Goal: Task Accomplishment & Management: Manage account settings

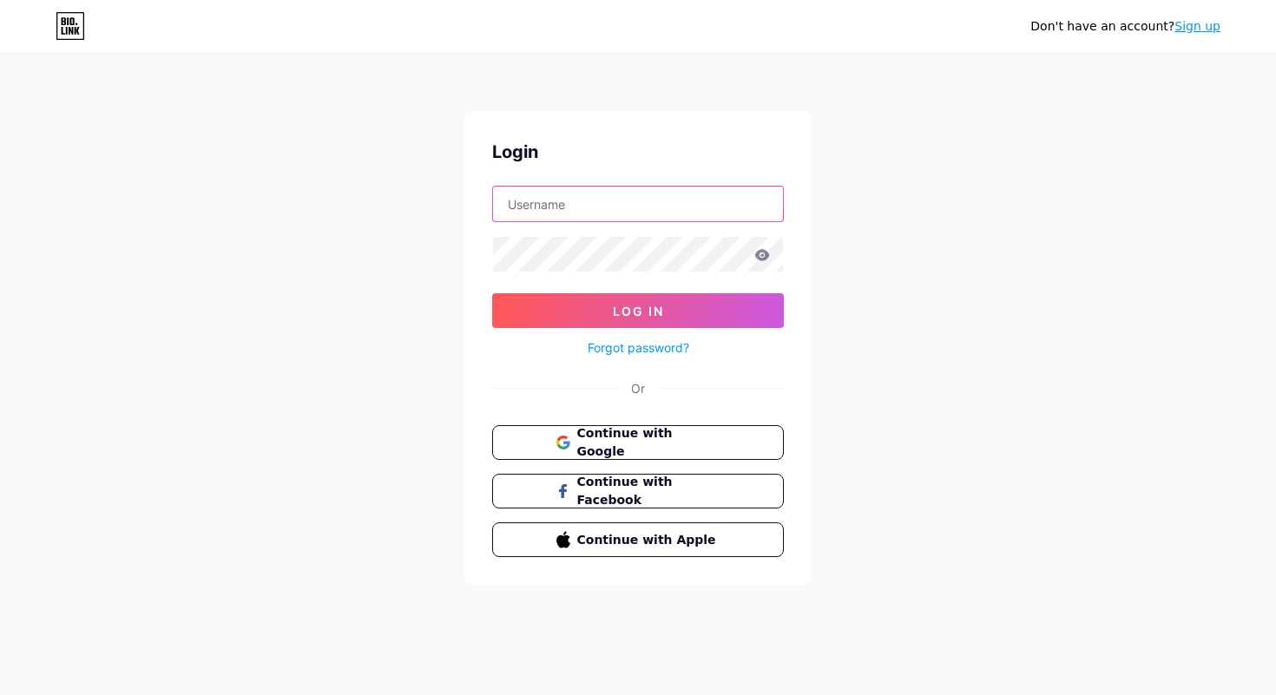
click at [574, 210] on input "text" at bounding box center [638, 204] width 290 height 35
type input "[EMAIL_ADDRESS][DOMAIN_NAME]"
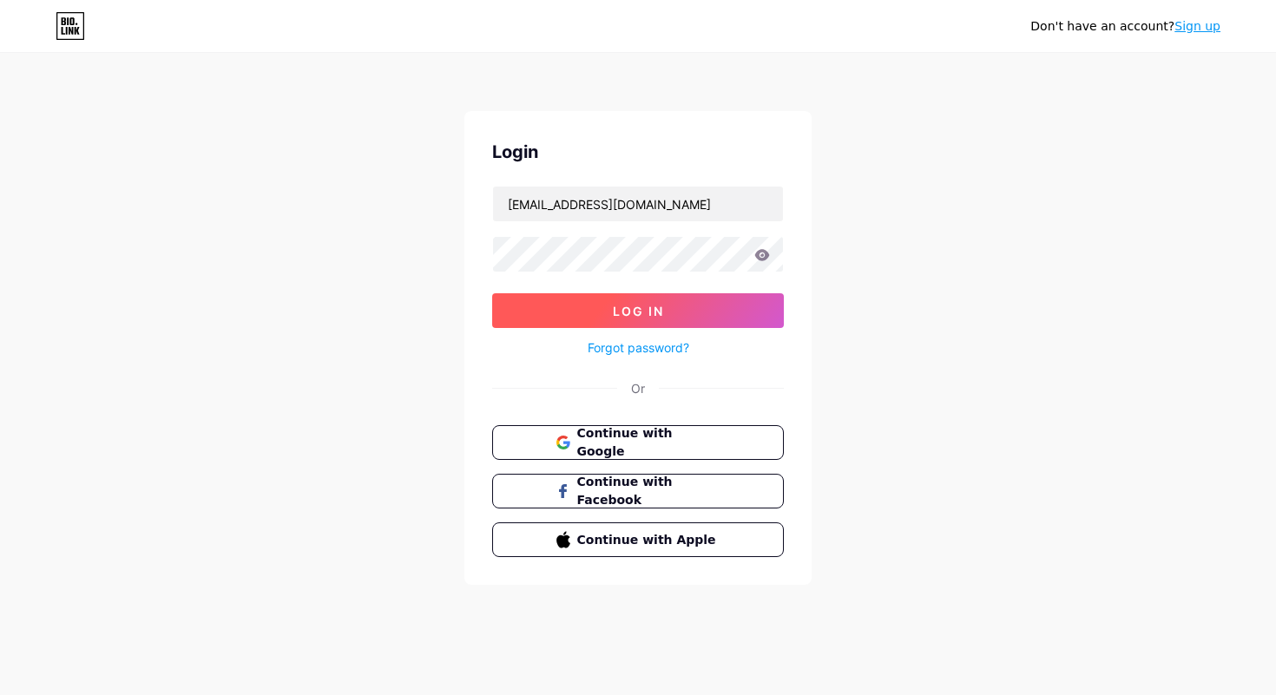
click at [636, 310] on span "Log In" at bounding box center [638, 311] width 51 height 15
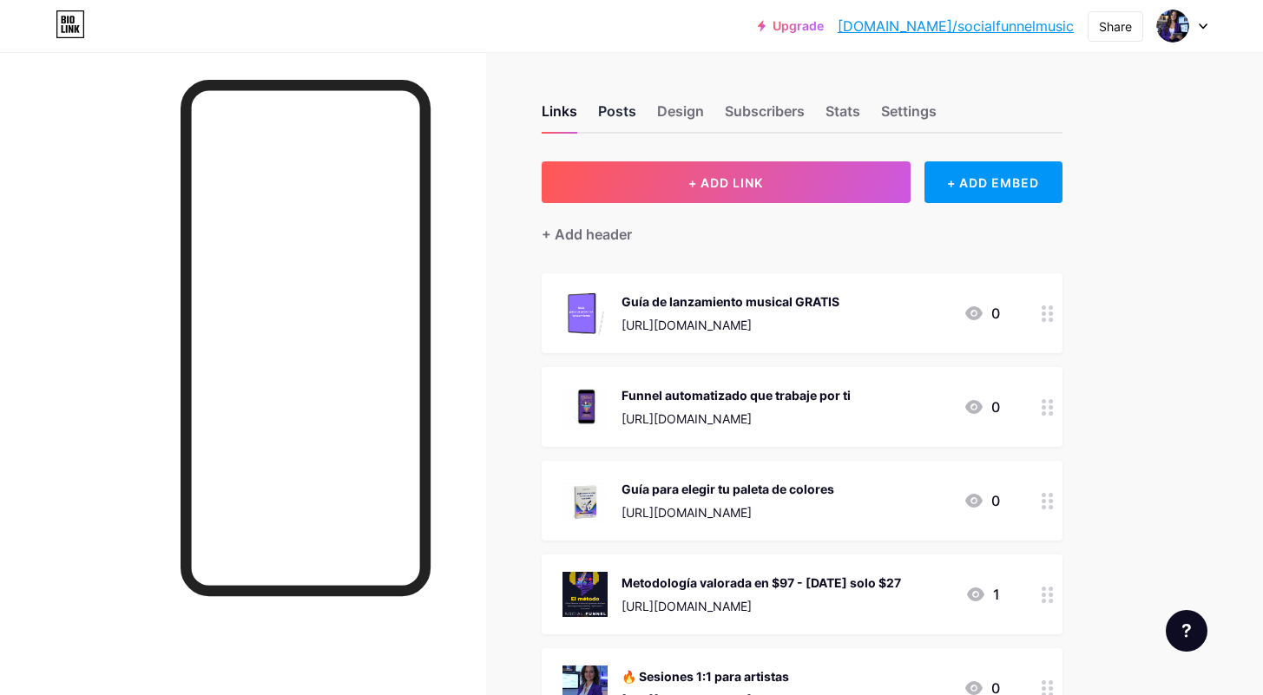
click at [605, 109] on div "Posts" at bounding box center [617, 116] width 38 height 31
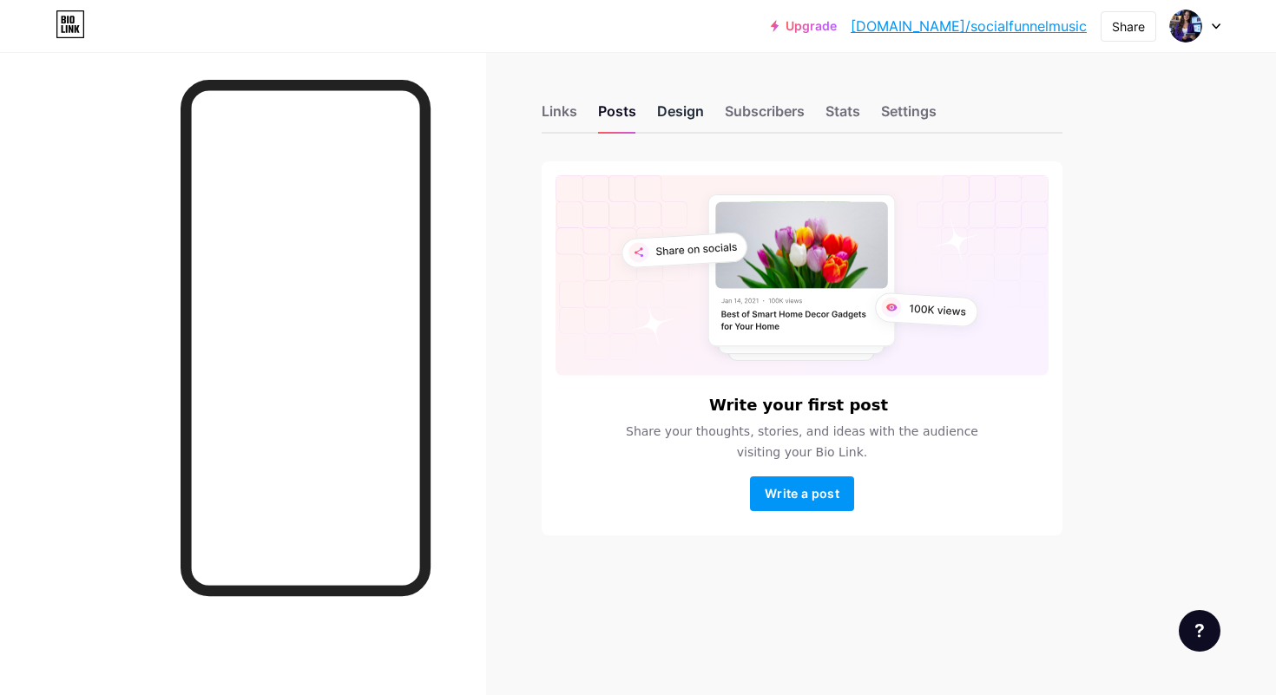
click at [686, 113] on div "Design" at bounding box center [680, 116] width 47 height 31
click at [774, 108] on div "Subscribers" at bounding box center [765, 116] width 80 height 31
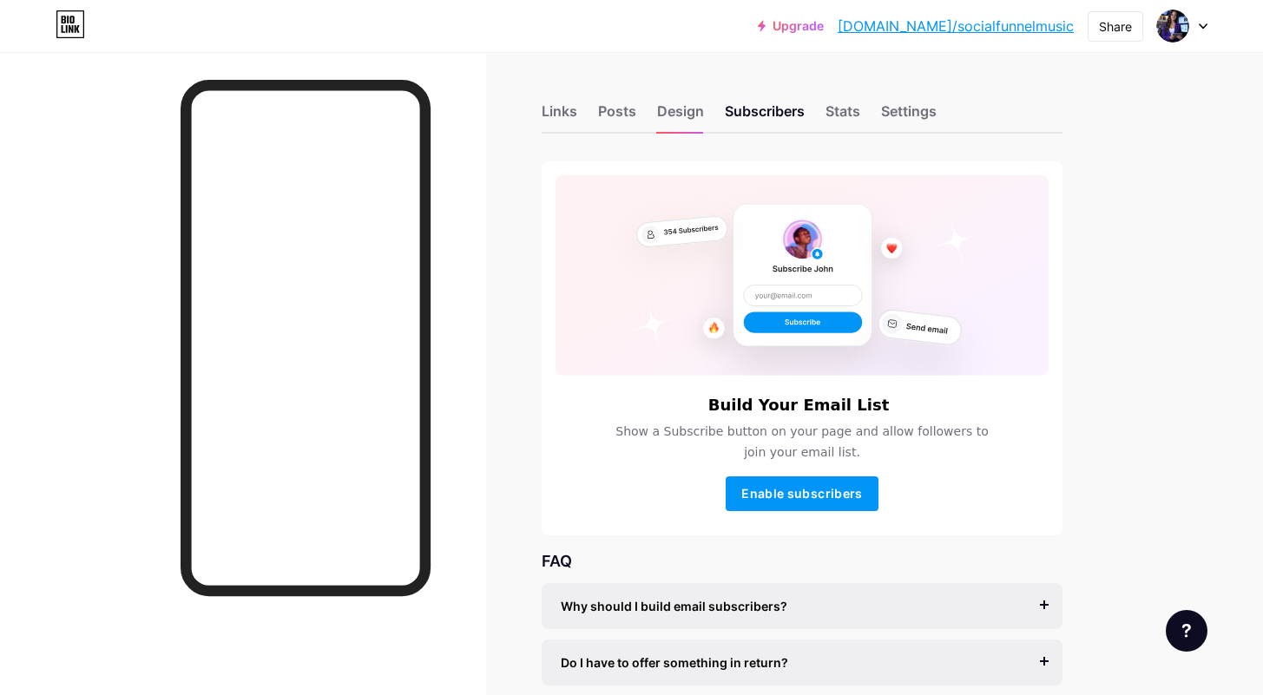
click at [715, 313] on rect at bounding box center [802, 275] width 493 height 201
click at [663, 114] on div "Design" at bounding box center [680, 116] width 47 height 31
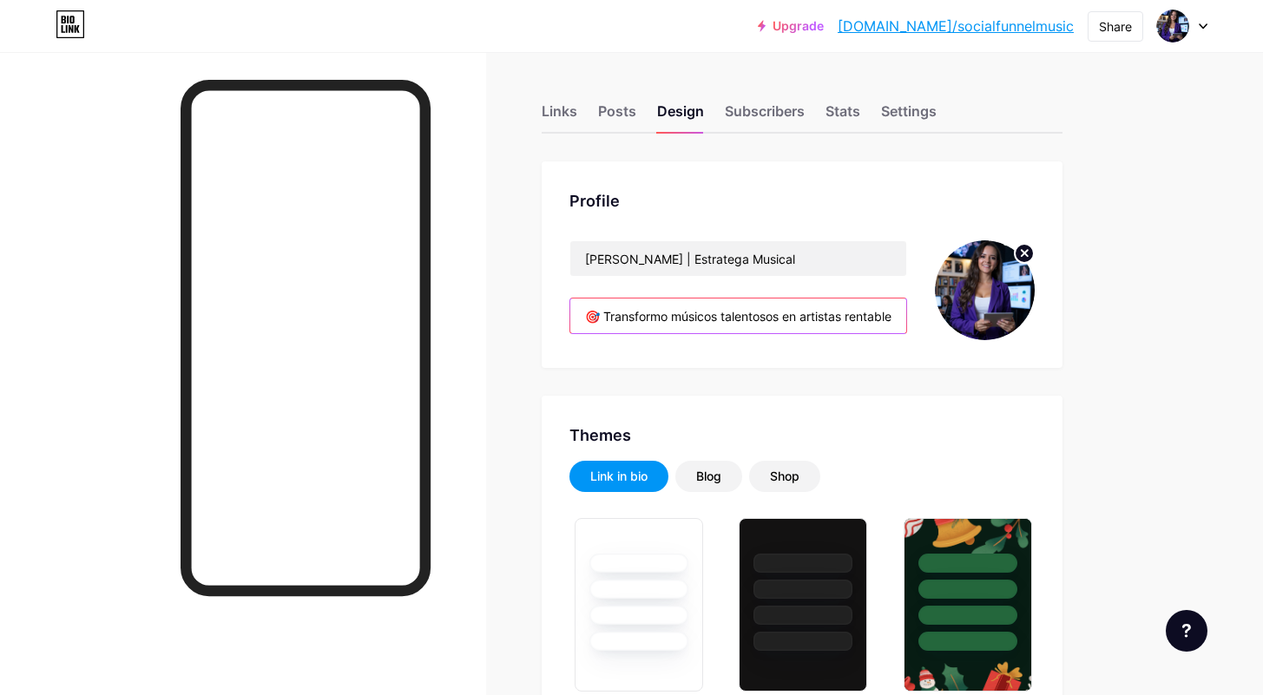
type input "#000000"
type input "#ffffff"
click at [683, 317] on input "🎯 Transformo músicos talentosos en artistas rentables 📈 Estrategias que SÍ gene…" at bounding box center [738, 316] width 336 height 35
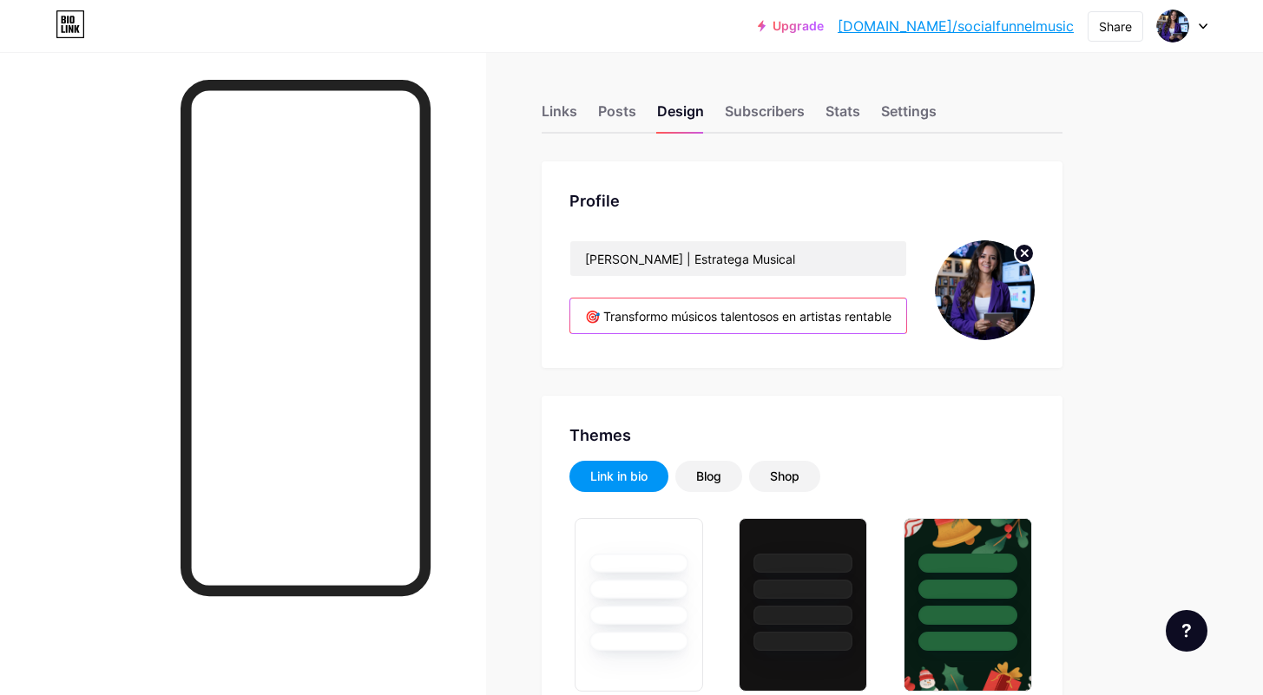
paste input "Estratega musical | Ayudo a artistas a convertir tu talento en una marca sólida…"
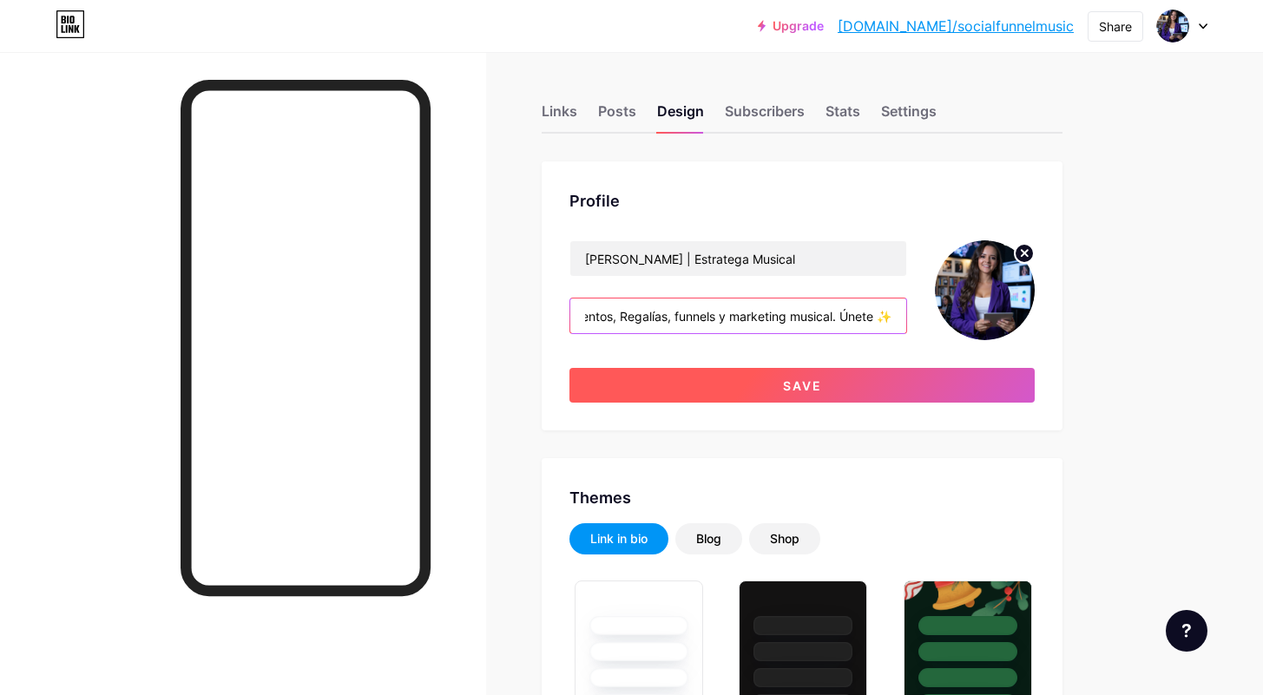
type input "🎵 Estratega musical | Ayudo a artistas a convertir tu talento en una marca sóli…"
click at [776, 380] on button "Save" at bounding box center [802, 385] width 465 height 35
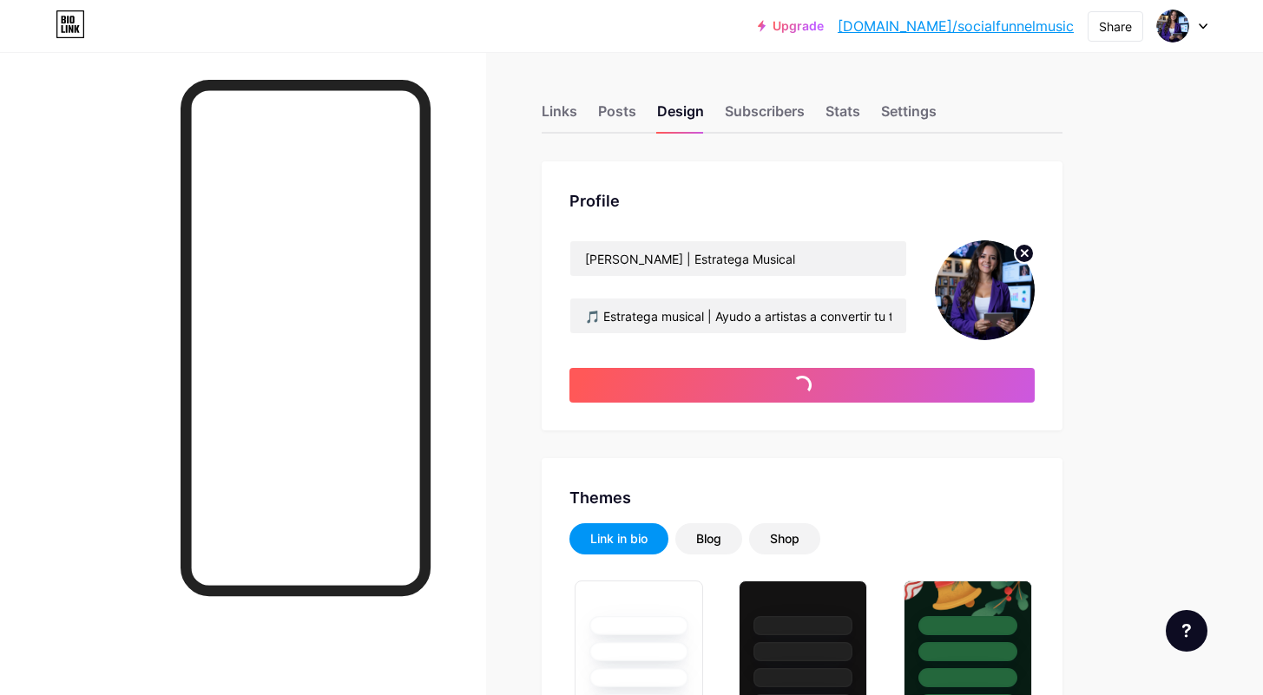
type input "#000000"
type input "#ffffff"
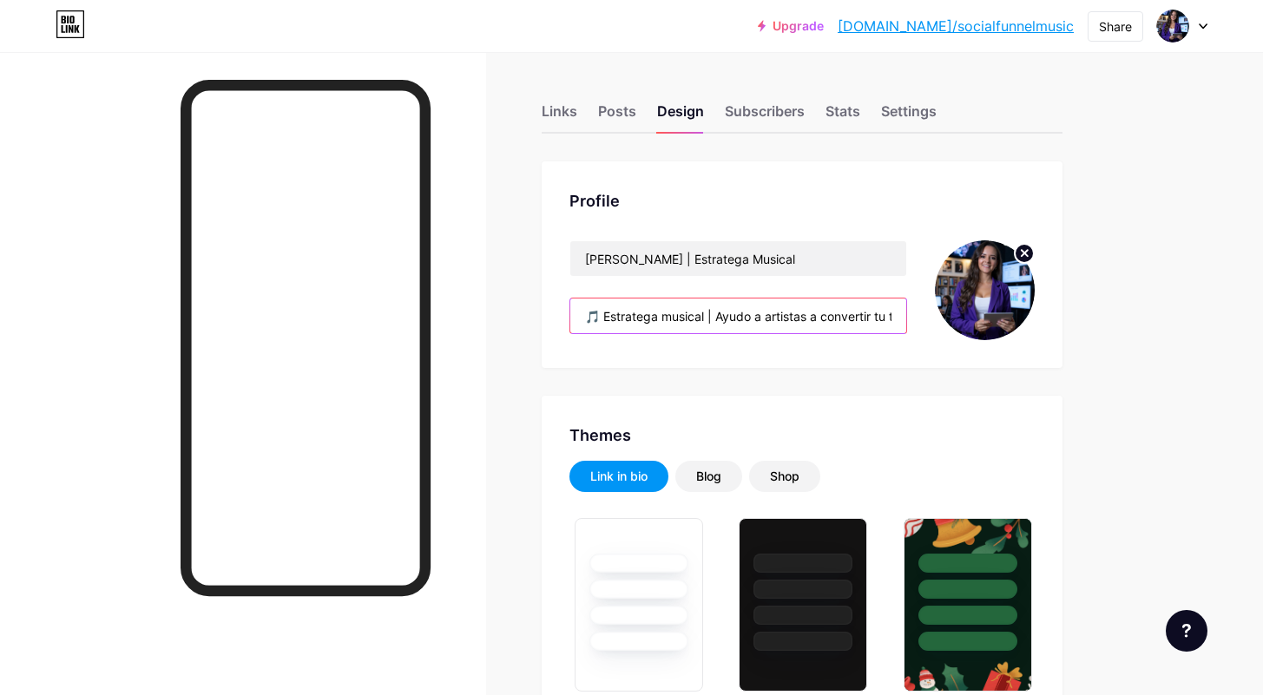
drag, startPoint x: 714, startPoint y: 314, endPoint x: 542, endPoint y: 312, distance: 171.9
click at [542, 312] on div "Profile [PERSON_NAME] | Estratega Musical 🎵 Estratega musical | Ayudo a artista…" at bounding box center [802, 264] width 521 height 207
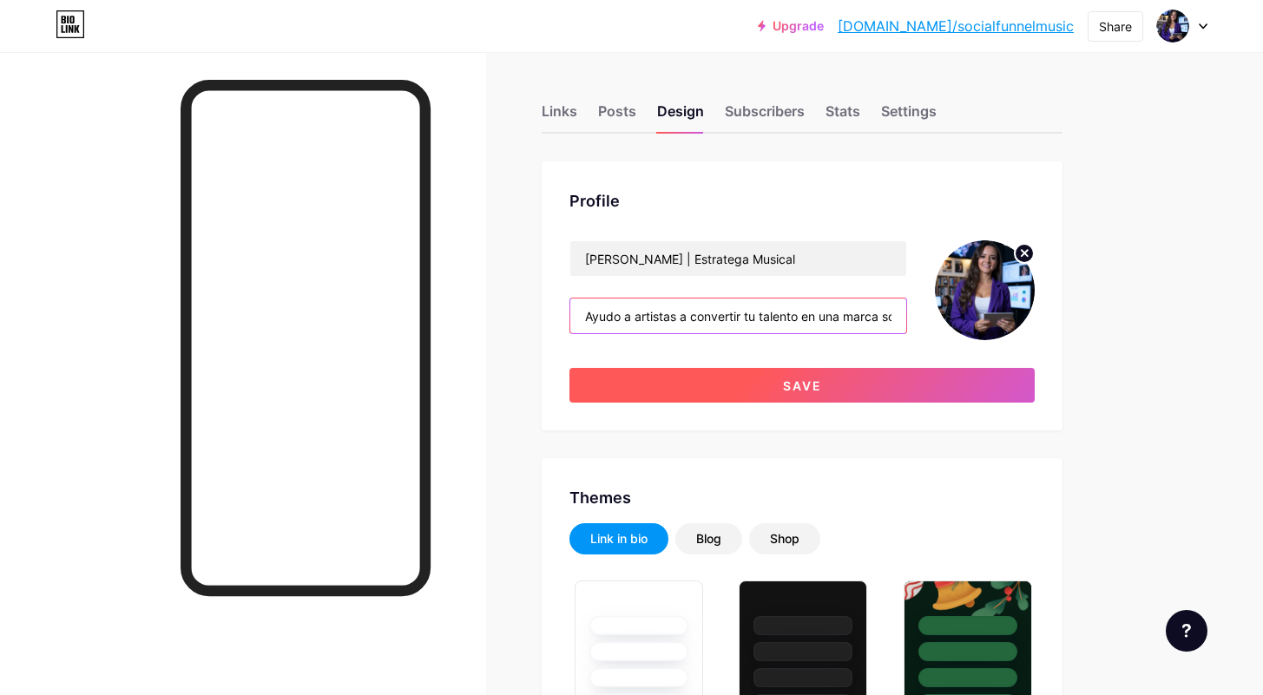
type input "Ayudo a artistas a convertir tu talento en una marca sólida 💡 Tips de lanzamien…"
click at [789, 382] on span "Save" at bounding box center [802, 386] width 39 height 15
type input "#000000"
type input "#ffffff"
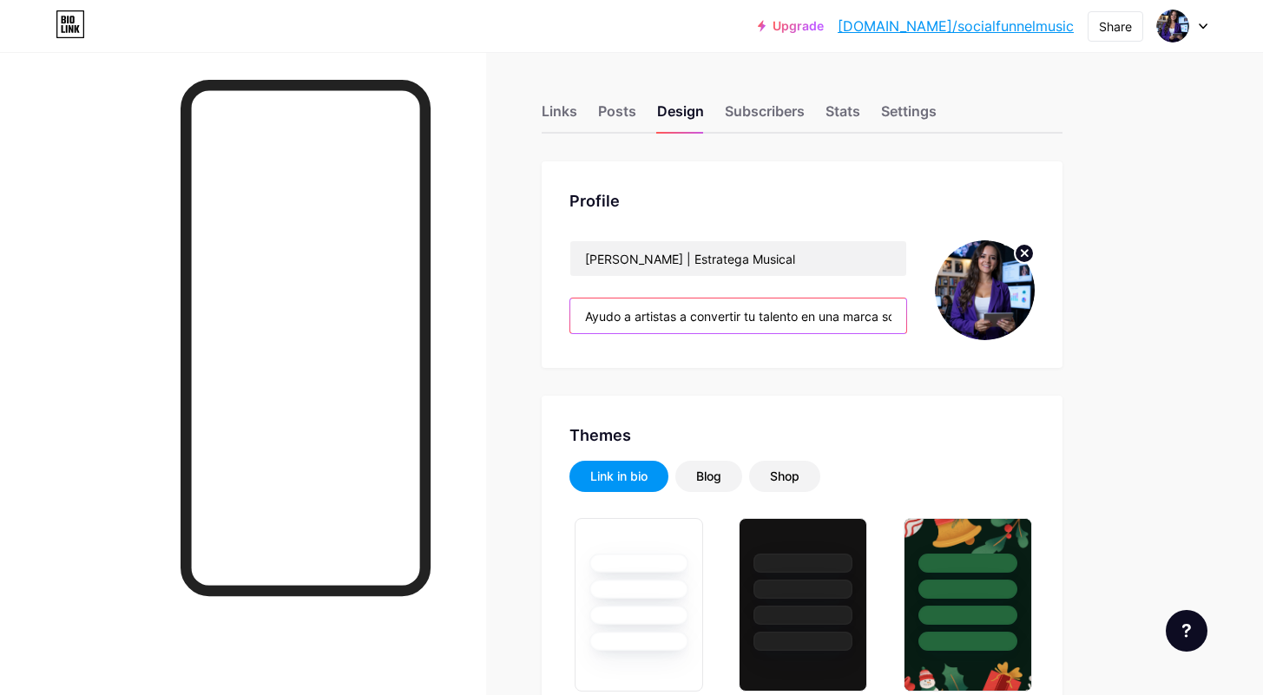
click at [582, 315] on input "Ayudo a artistas a convertir tu talento en una marca sólida 💡 Tips de lanzamien…" at bounding box center [738, 316] width 336 height 35
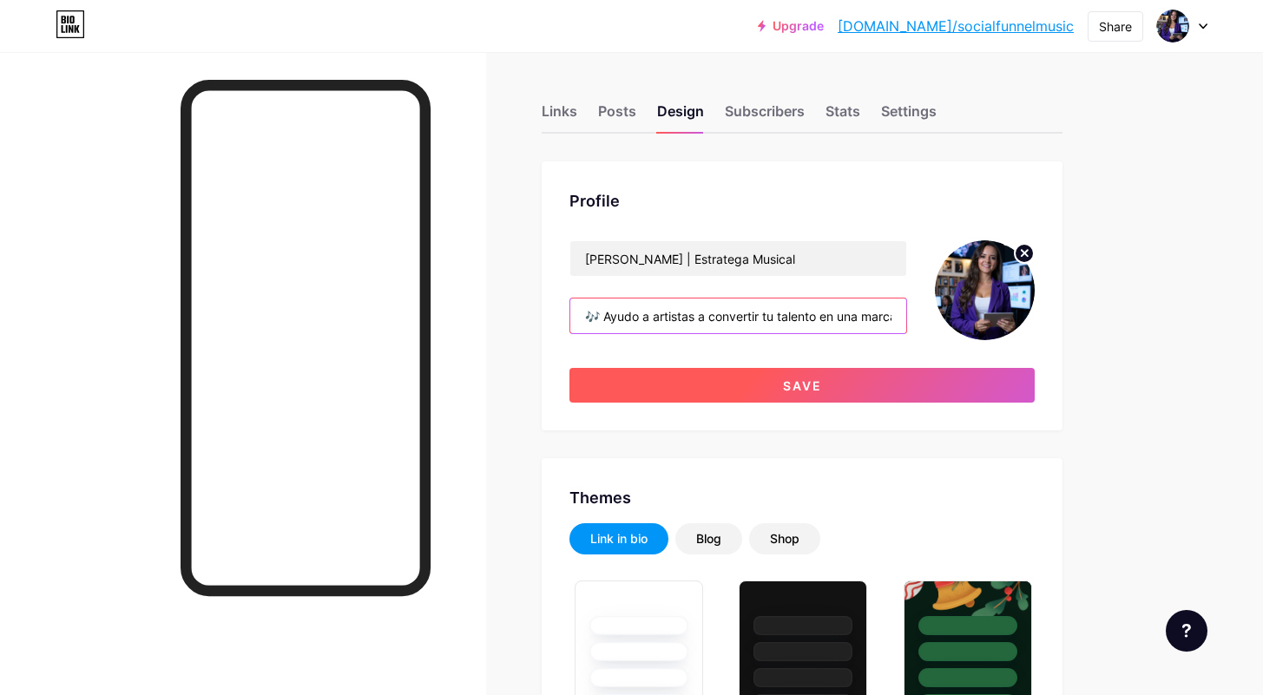
type input "🎶 Ayudo a artistas a convertir tu talento en una marca sólida 💡 Tips de lanzami…"
click at [722, 380] on button "Save" at bounding box center [802, 385] width 465 height 35
type input "#000000"
type input "#ffffff"
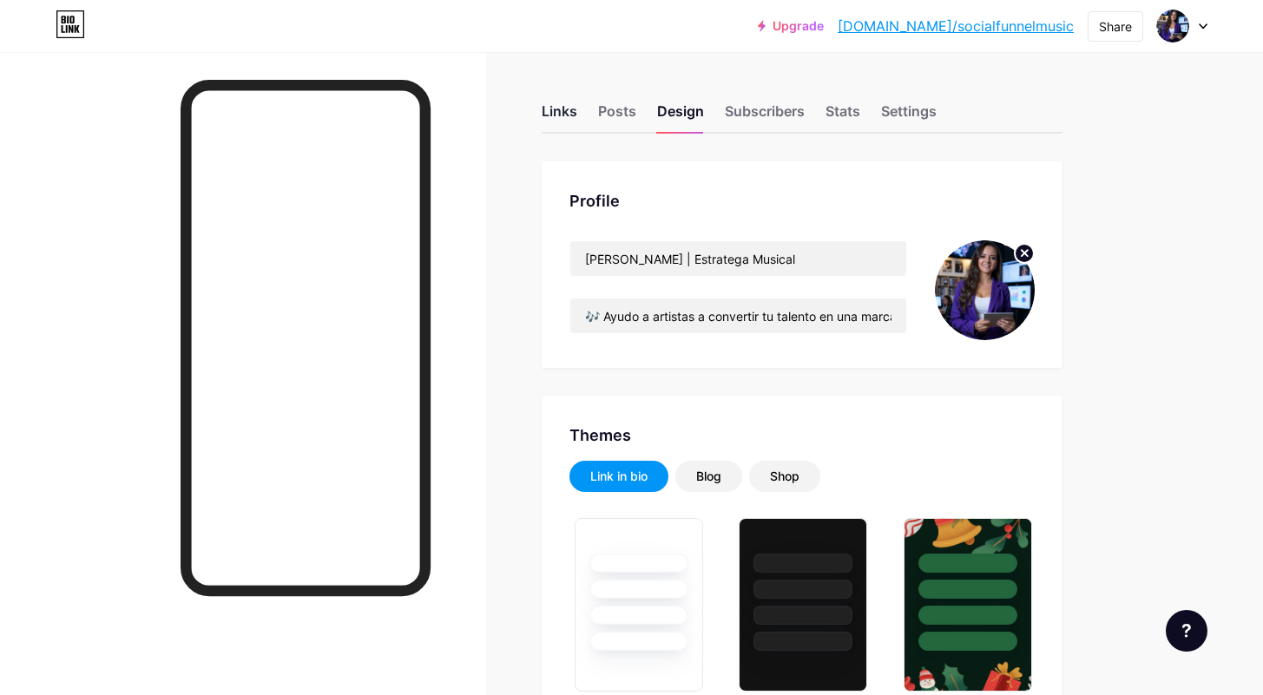
click at [553, 110] on div "Links" at bounding box center [560, 116] width 36 height 31
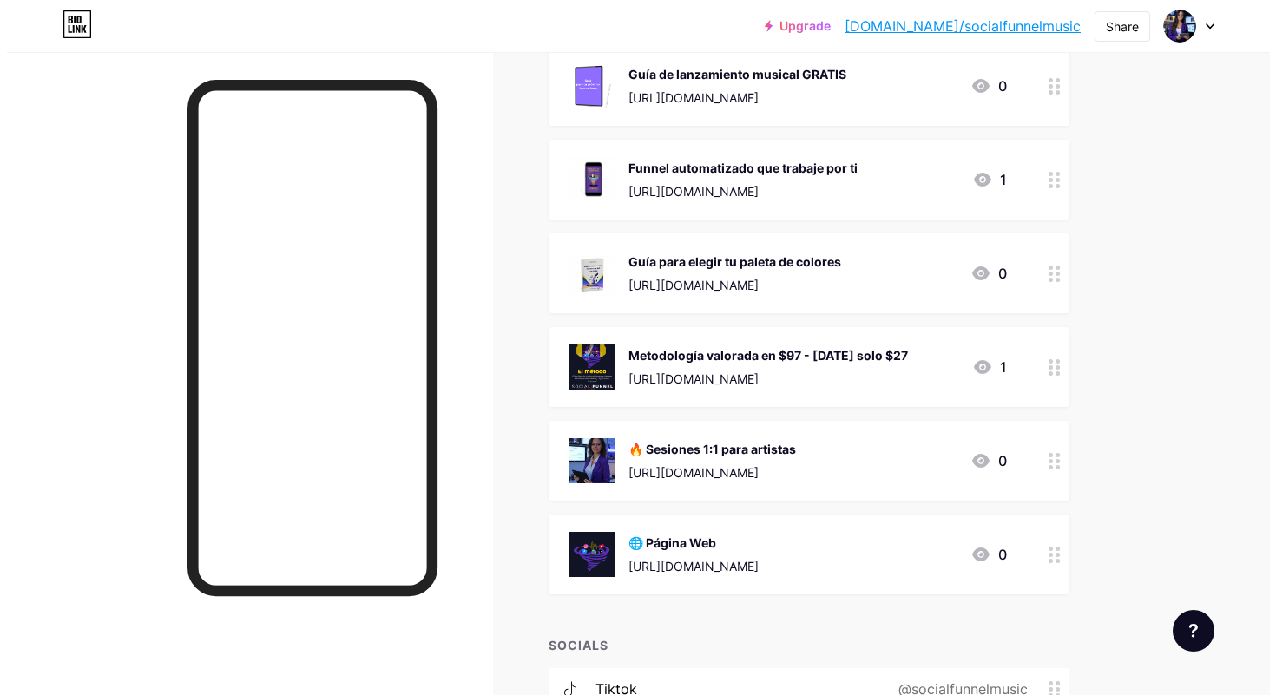
scroll to position [260, 0]
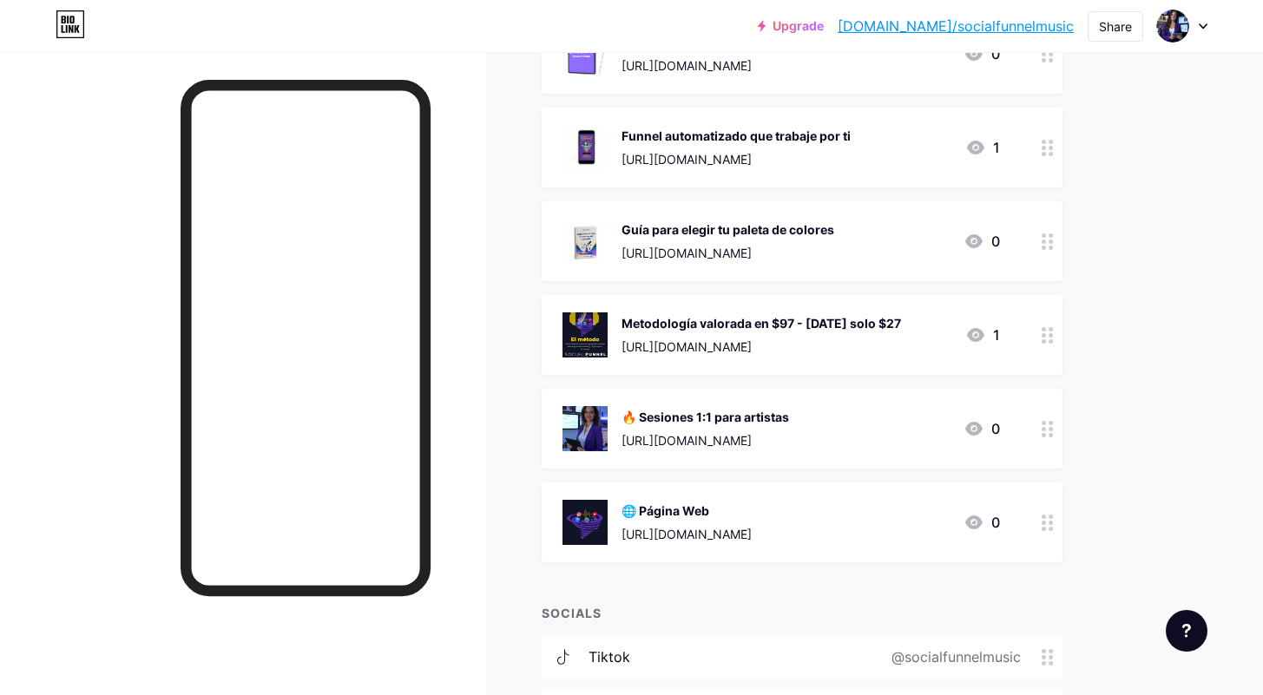
click at [788, 317] on div "Metodología valorada en $97 - [DATE] solo $27" at bounding box center [762, 323] width 280 height 18
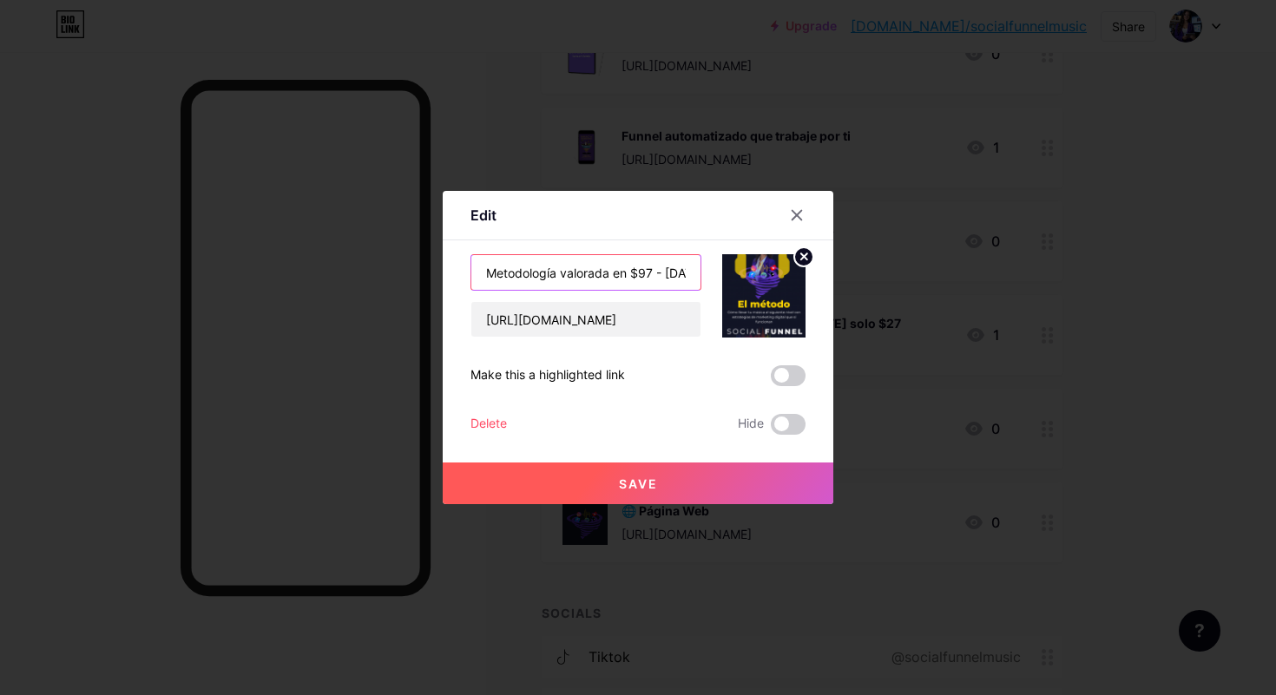
click at [657, 269] on input "Metodología valorada en $97 - [DATE] solo $27" at bounding box center [585, 272] width 229 height 35
type input "Metodología valorada en $97 - [DATE] solo $47"
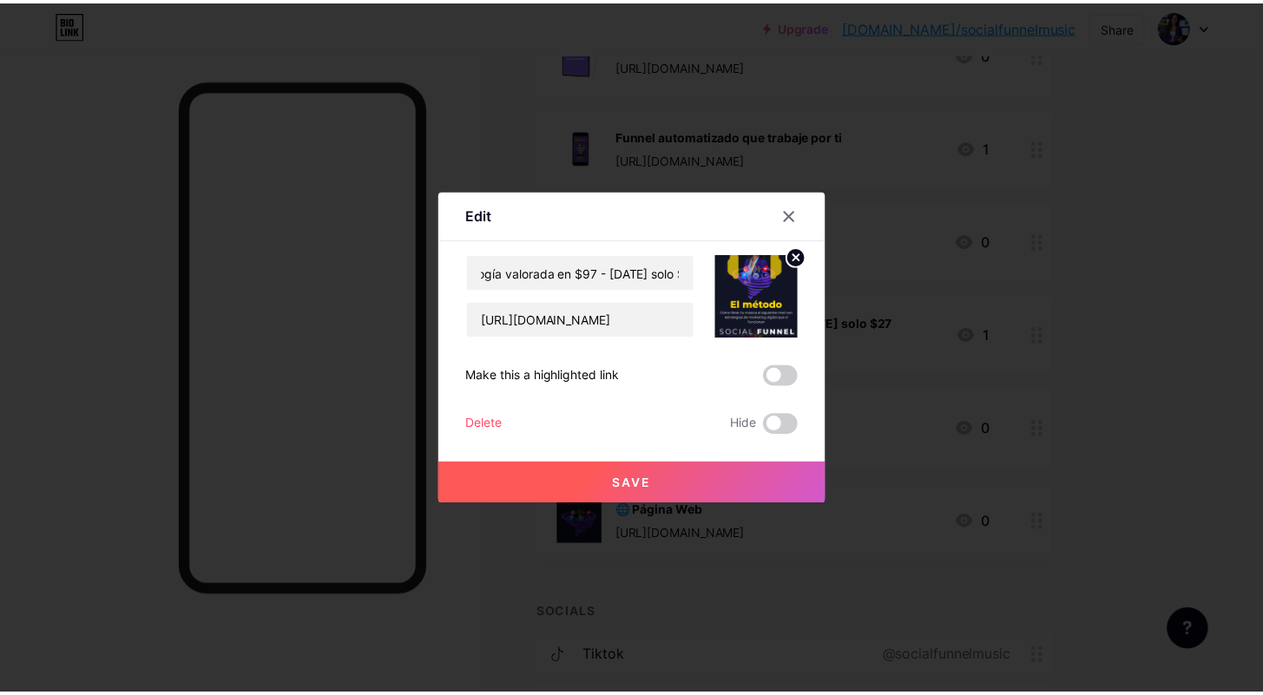
scroll to position [0, 0]
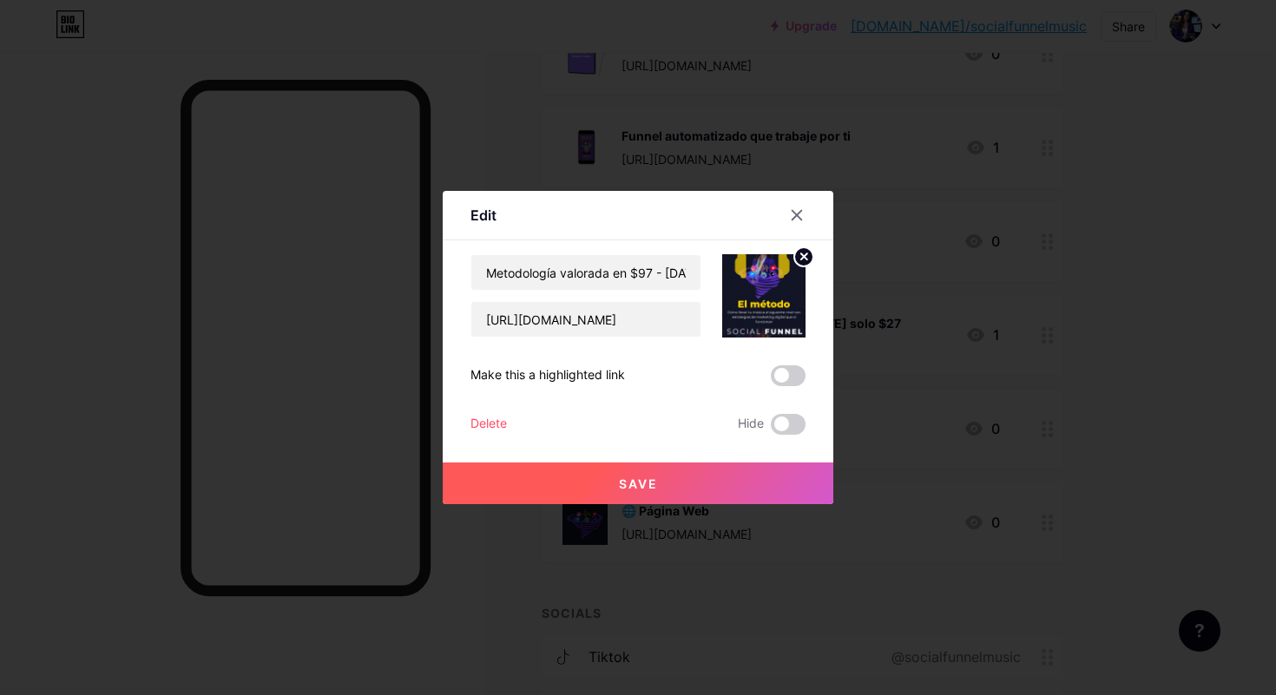
click at [606, 481] on button "Save" at bounding box center [638, 484] width 391 height 42
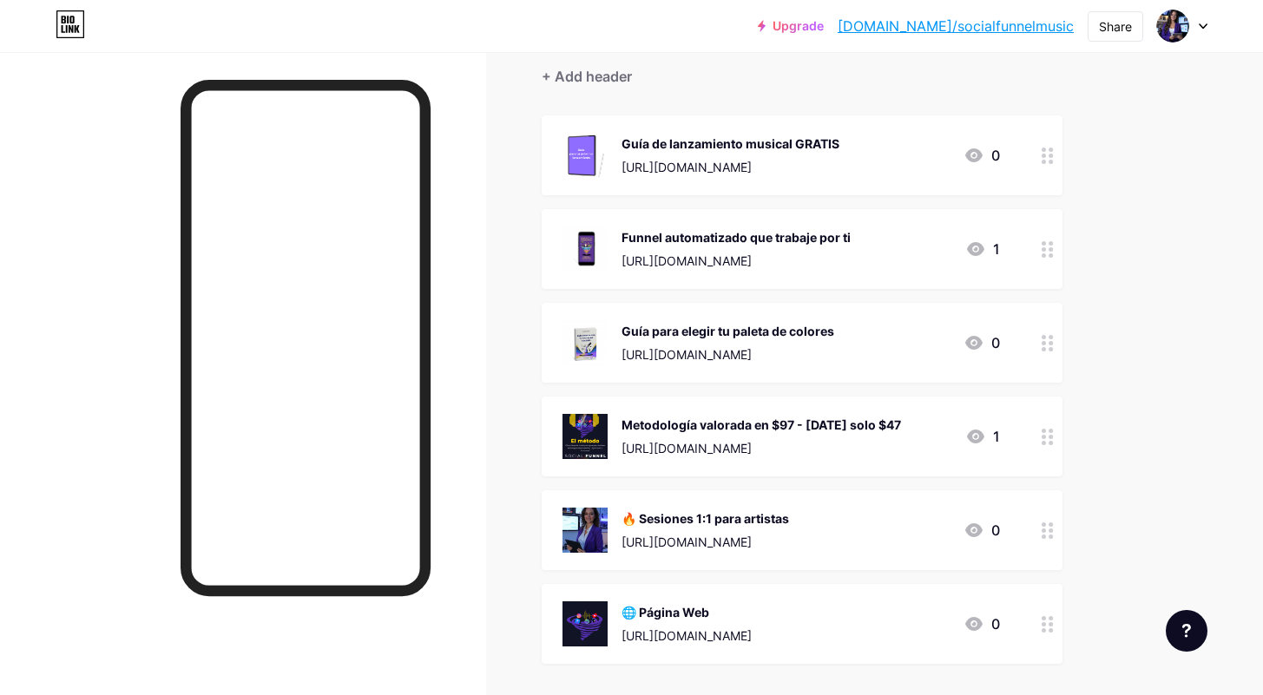
scroll to position [136, 0]
